Goal: Information Seeking & Learning: Learn about a topic

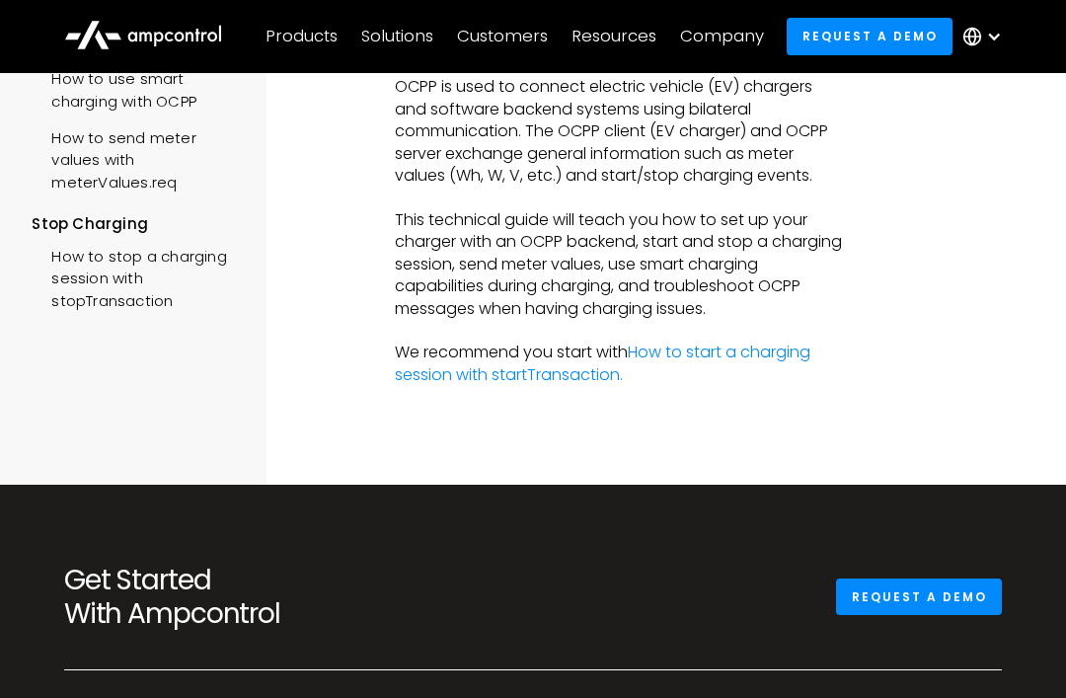
scroll to position [563, 0]
click at [798, 340] on link "How to start a charging session with startTransaction." at bounding box center [602, 362] width 415 height 44
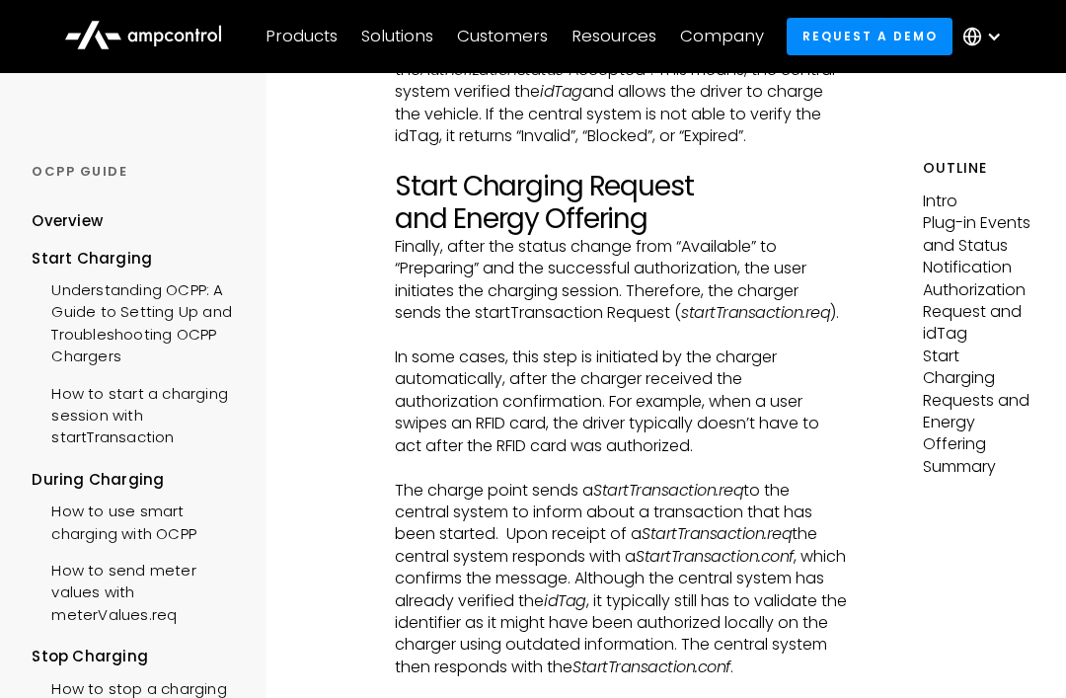
scroll to position [3511, 0]
click at [324, 30] on div "Products" at bounding box center [301, 37] width 72 height 22
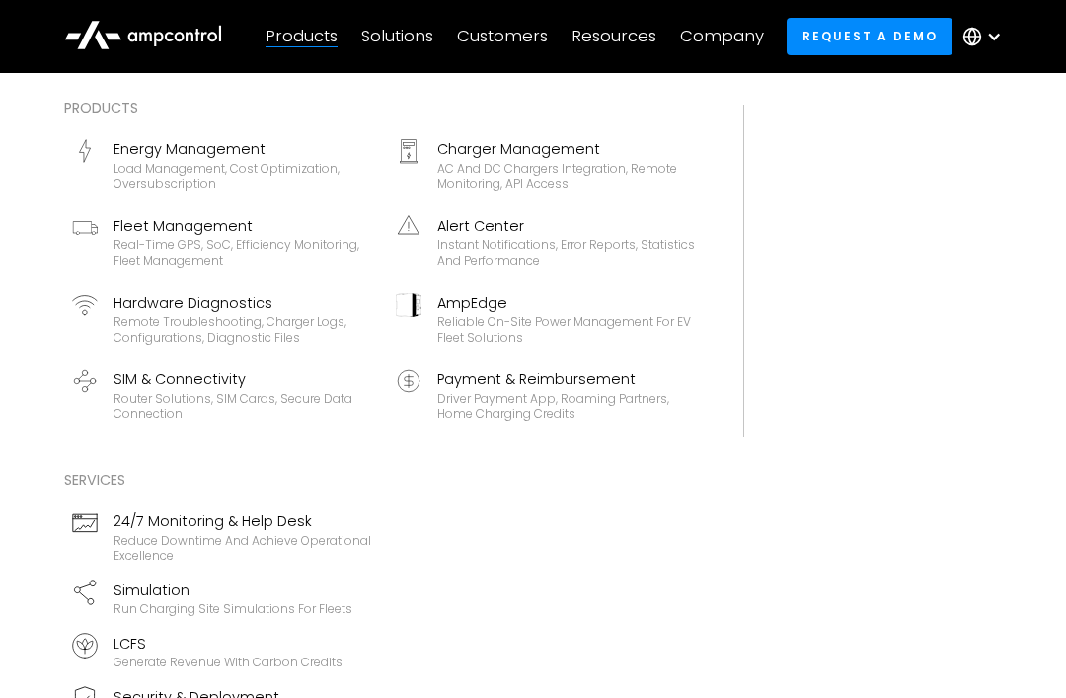
scroll to position [3733, 0]
click at [604, 161] on div "AC and DC chargers integration, remote monitoring, API access" at bounding box center [566, 176] width 259 height 31
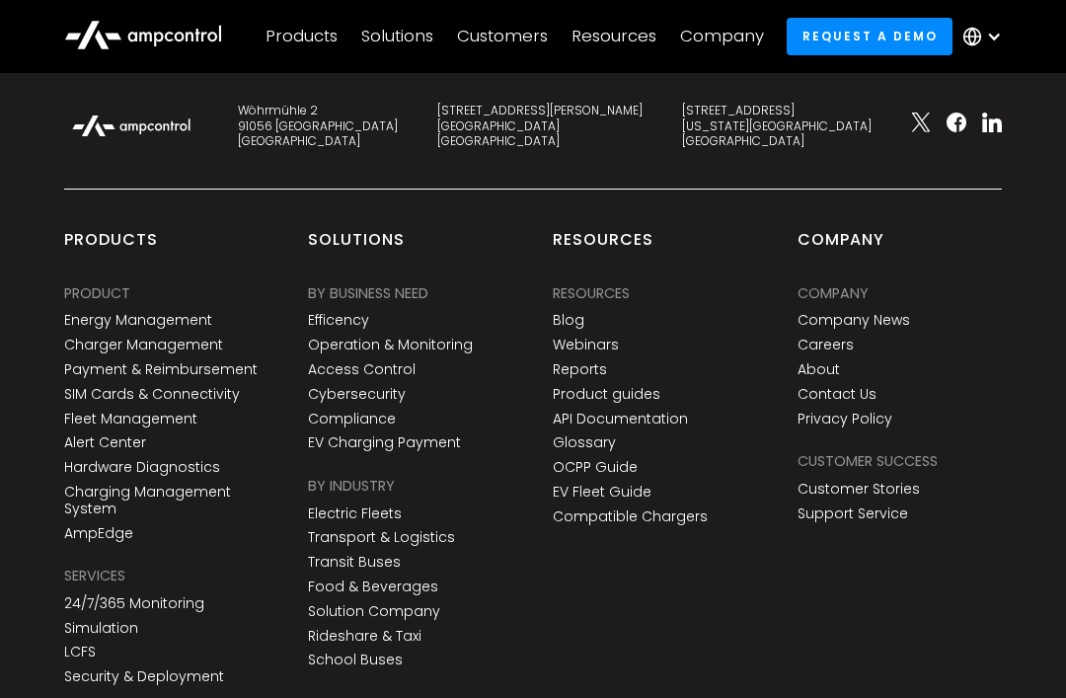
scroll to position [7495, 0]
click at [672, 507] on link "Compatible Chargers" at bounding box center [630, 515] width 155 height 17
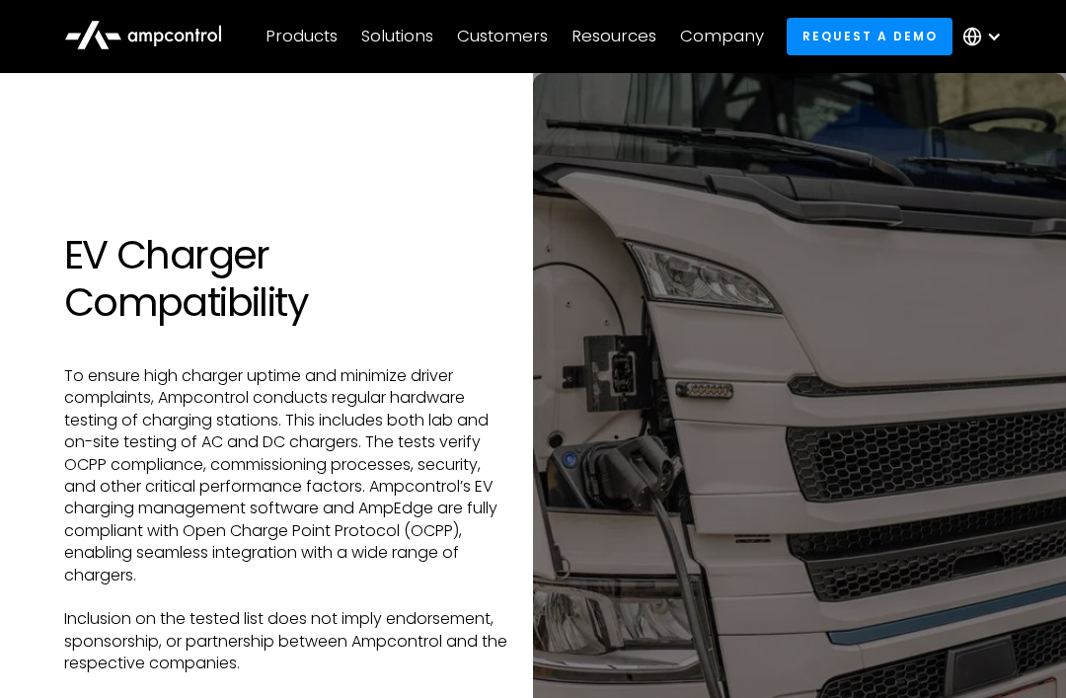
click at [325, 43] on div "Products" at bounding box center [301, 37] width 72 height 22
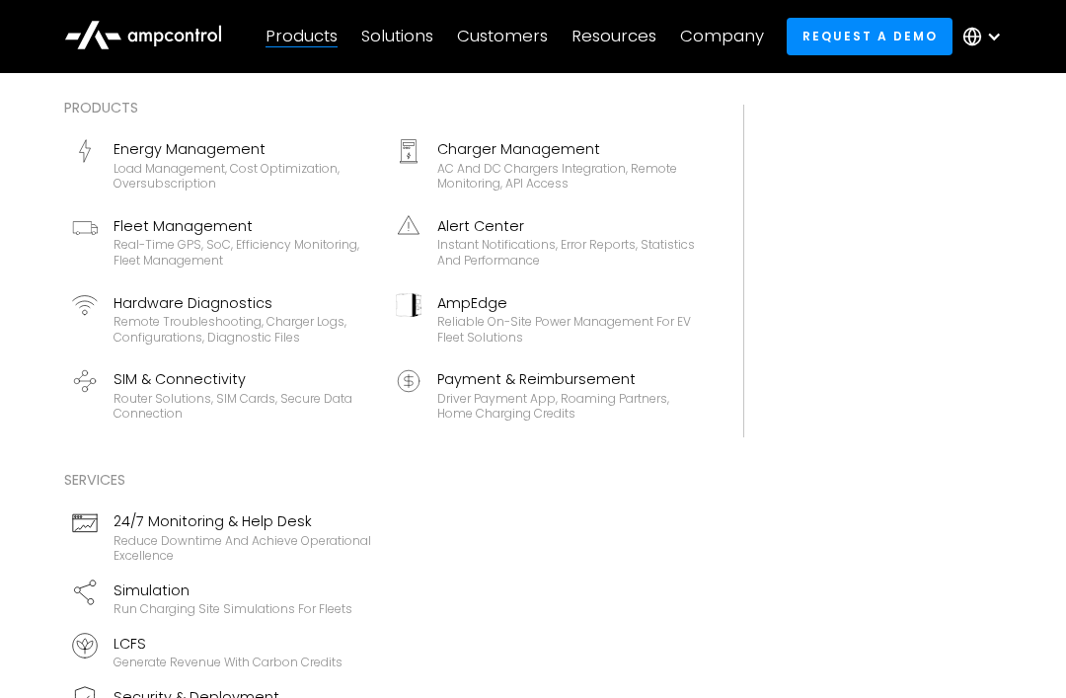
click at [423, 42] on div "Solutions" at bounding box center [397, 37] width 72 height 22
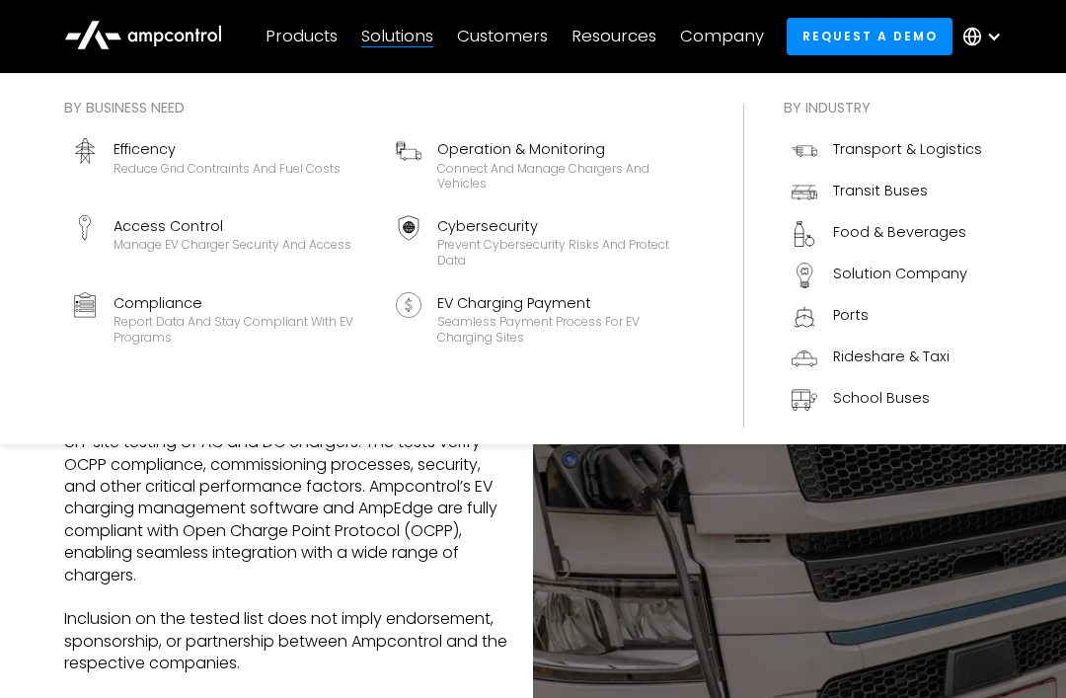
click at [525, 33] on div "Customers" at bounding box center [502, 37] width 91 height 22
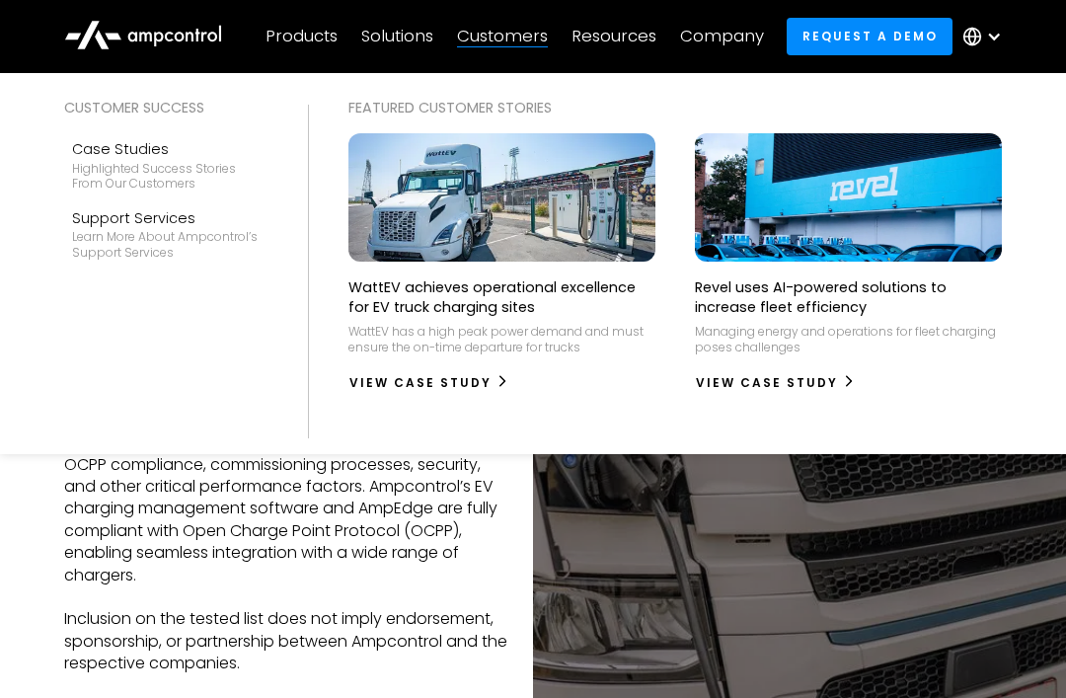
click at [747, 47] on div "Company" at bounding box center [722, 37] width 84 height 22
